Goal: Transaction & Acquisition: Purchase product/service

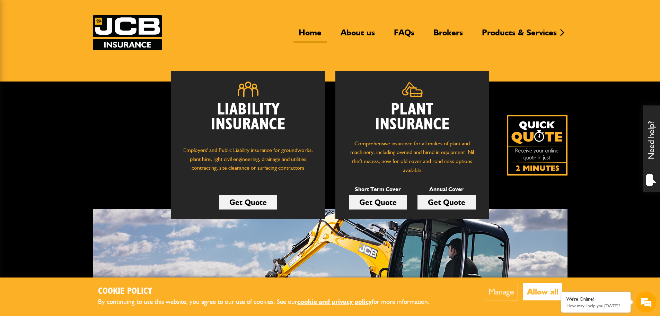
scroll to position [69, 0]
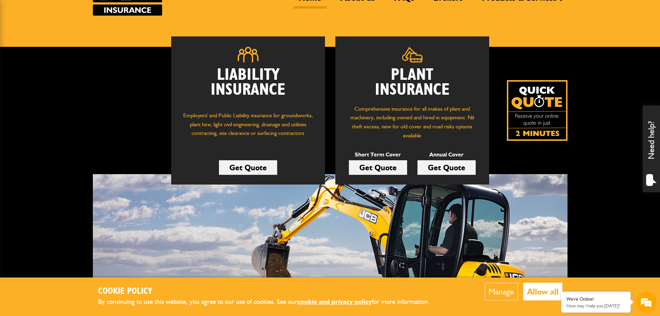
click at [376, 168] on link "Get Quote" at bounding box center [378, 167] width 58 height 15
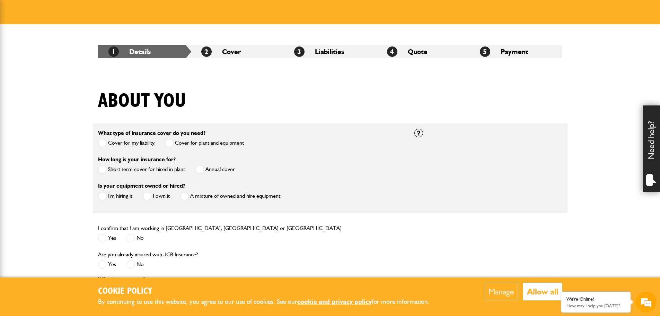
scroll to position [104, 0]
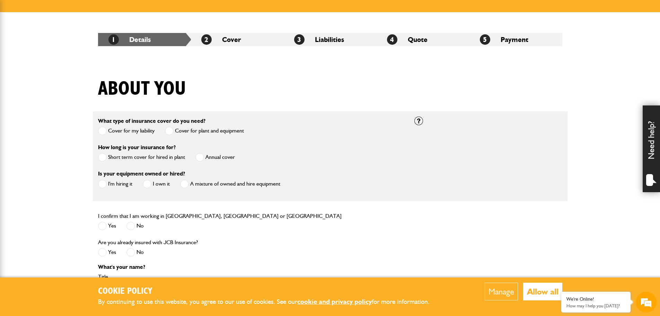
click at [103, 154] on span at bounding box center [102, 157] width 9 height 9
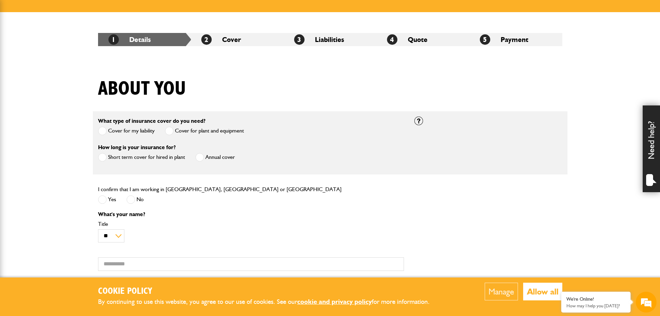
click at [105, 199] on span at bounding box center [102, 199] width 9 height 9
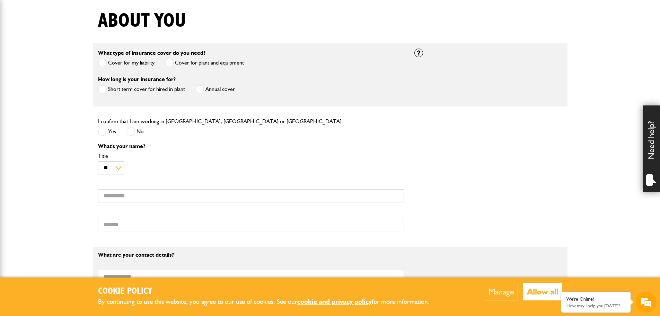
scroll to position [173, 0]
